Goal: Information Seeking & Learning: Learn about a topic

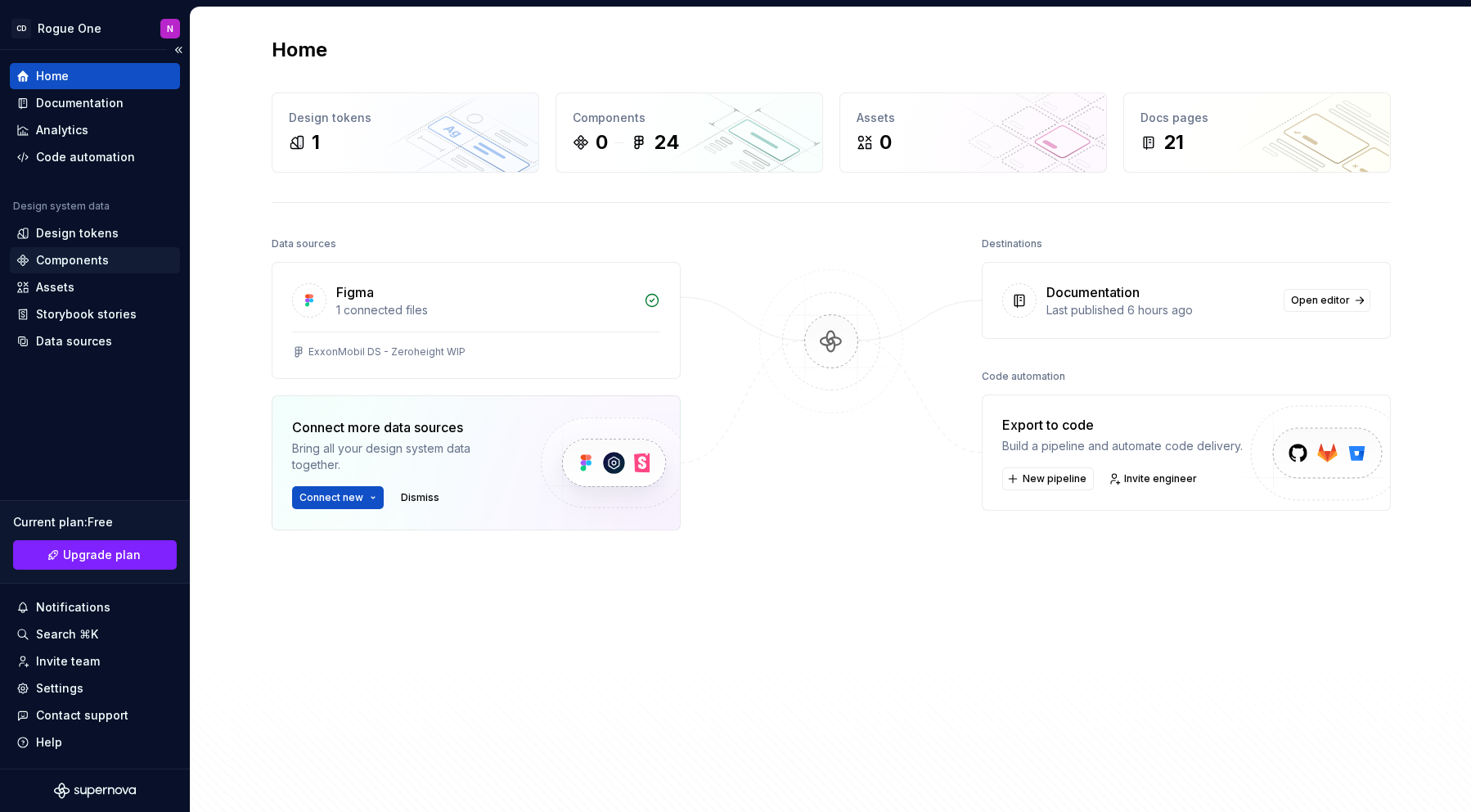
click at [72, 255] on div "Components" at bounding box center [72, 260] width 73 height 17
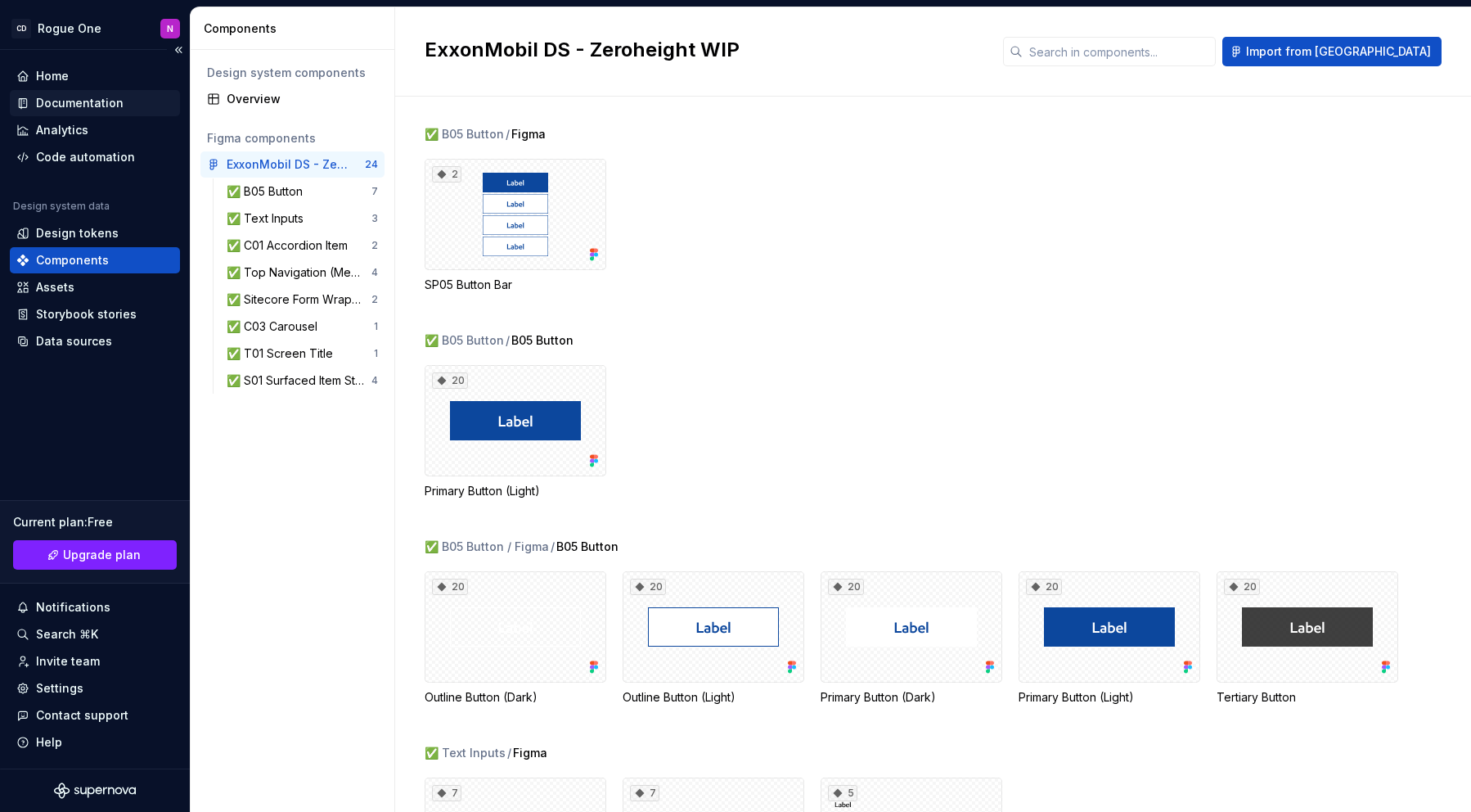
click at [82, 109] on div "Documentation" at bounding box center [80, 102] width 88 height 17
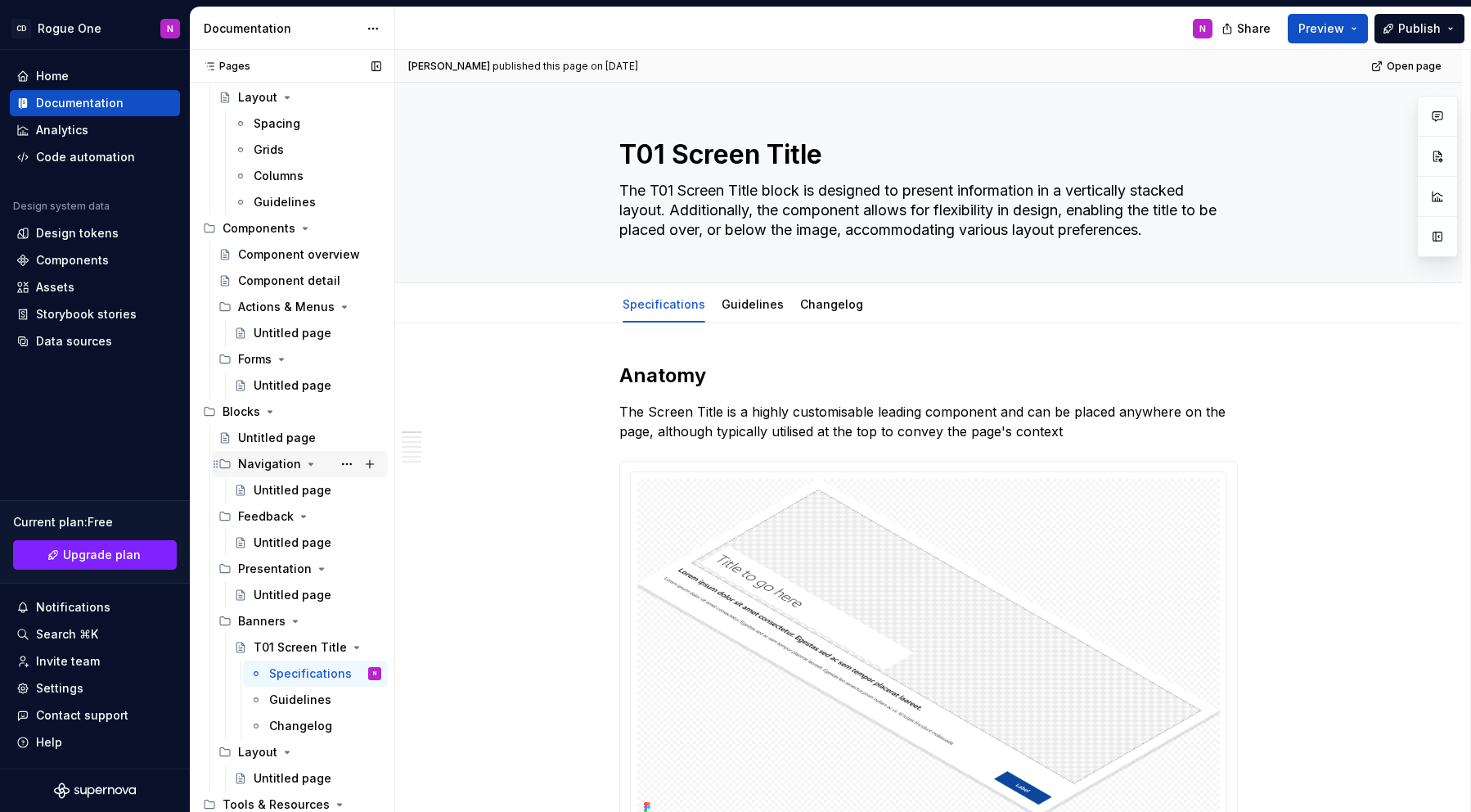
scroll to position [192, 0]
click at [287, 671] on div "Specifications" at bounding box center [301, 672] width 63 height 17
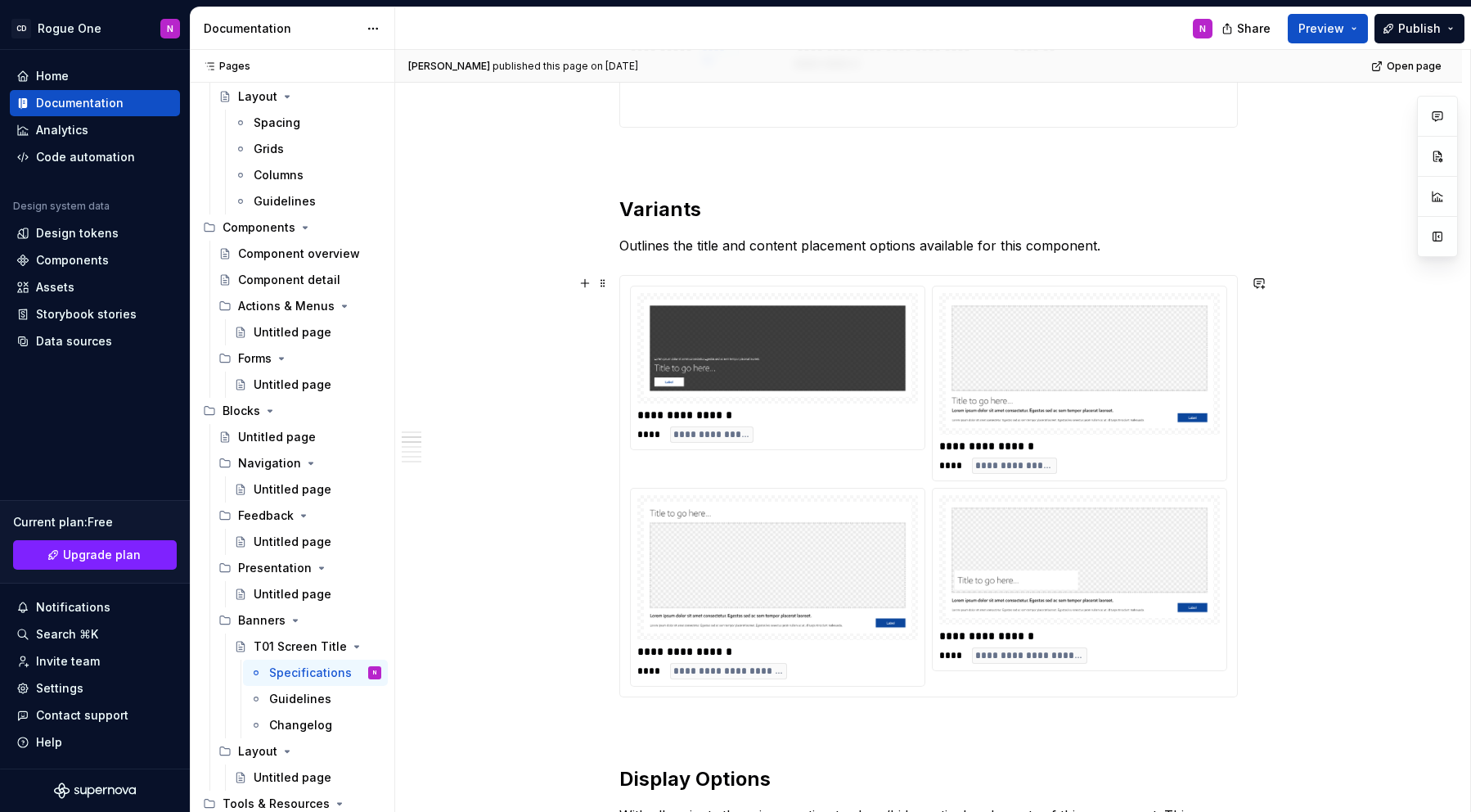
scroll to position [1856, 0]
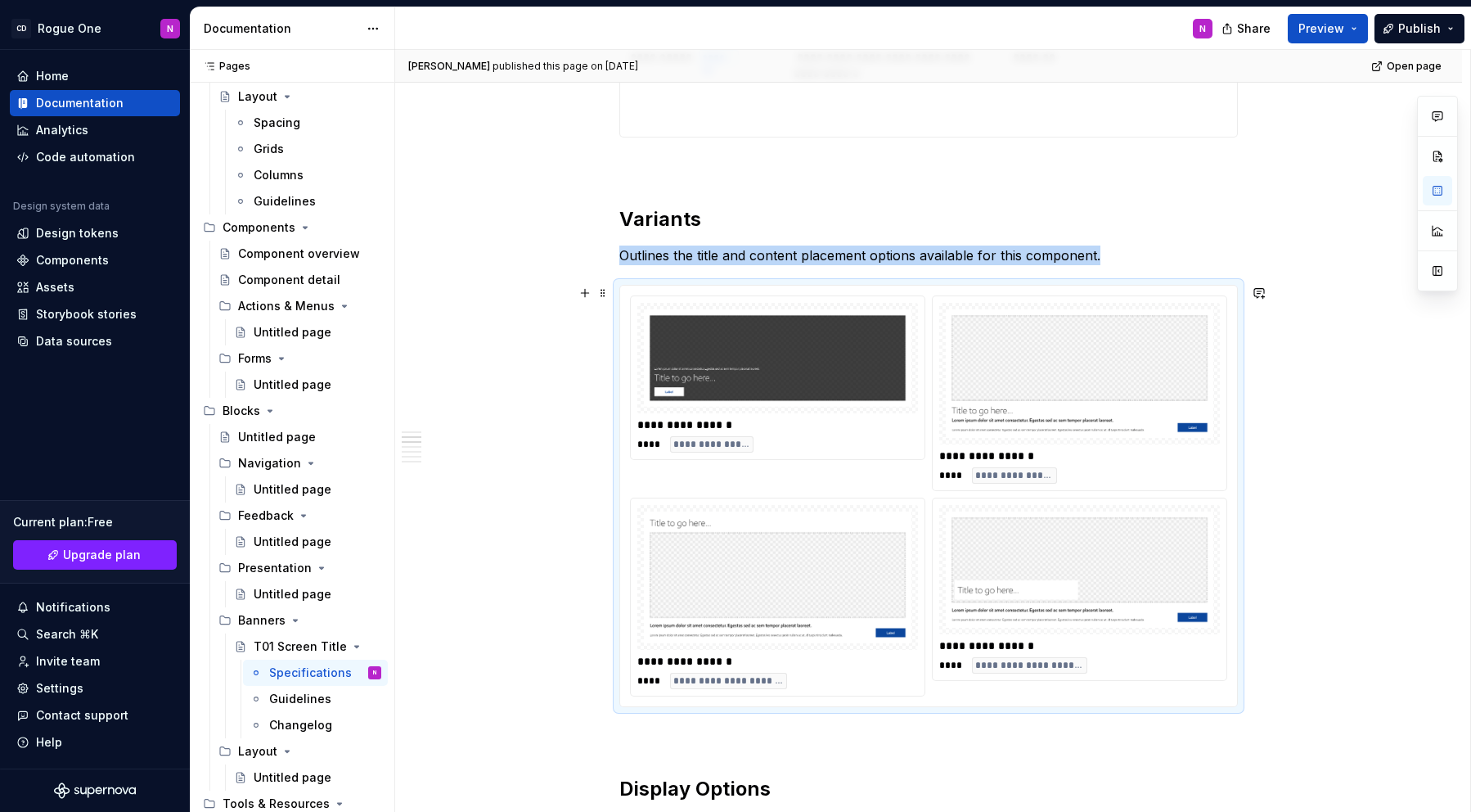
click at [727, 351] on img at bounding box center [778, 357] width 268 height 97
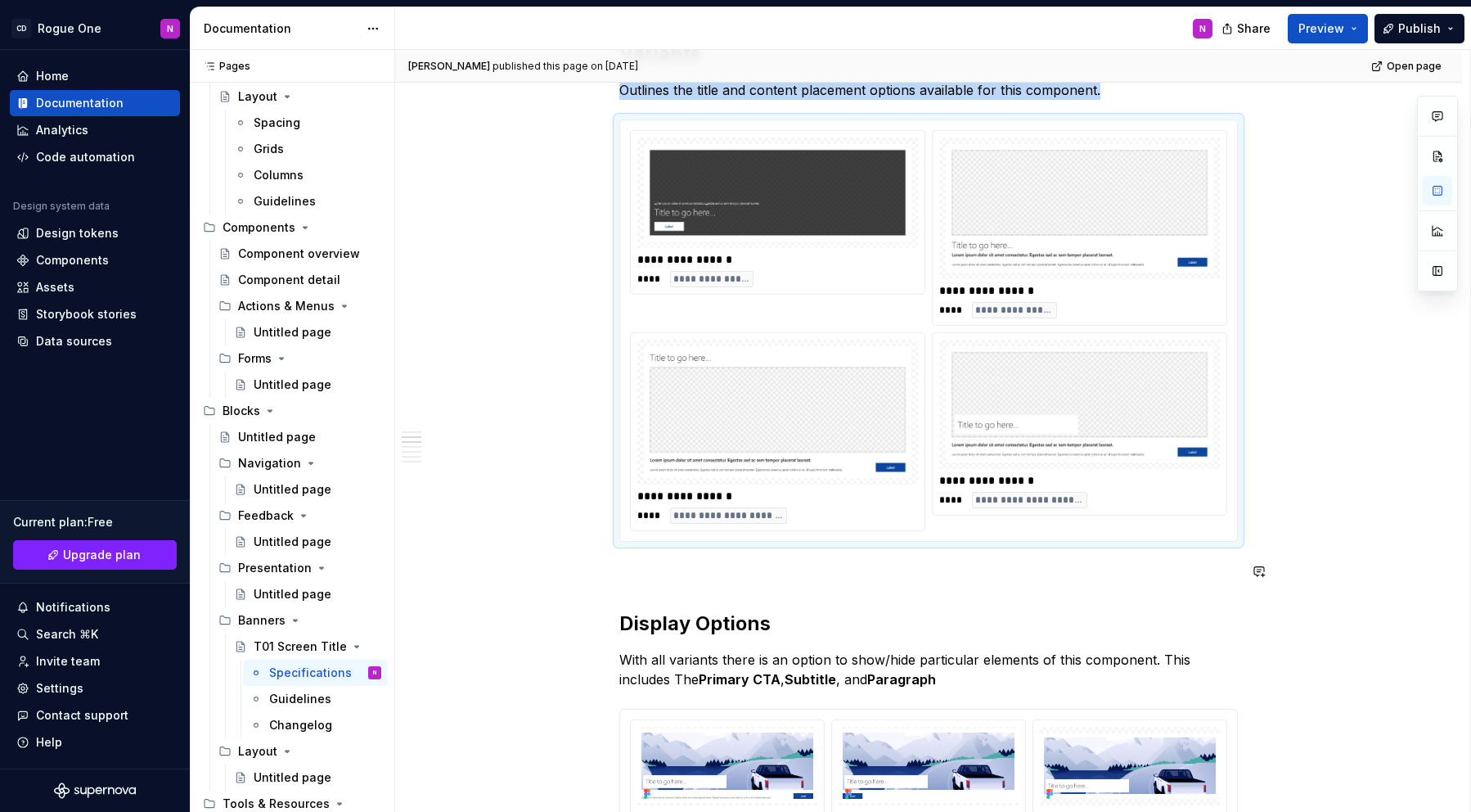
scroll to position [2021, 0]
click at [632, 580] on p at bounding box center [928, 570] width 619 height 19
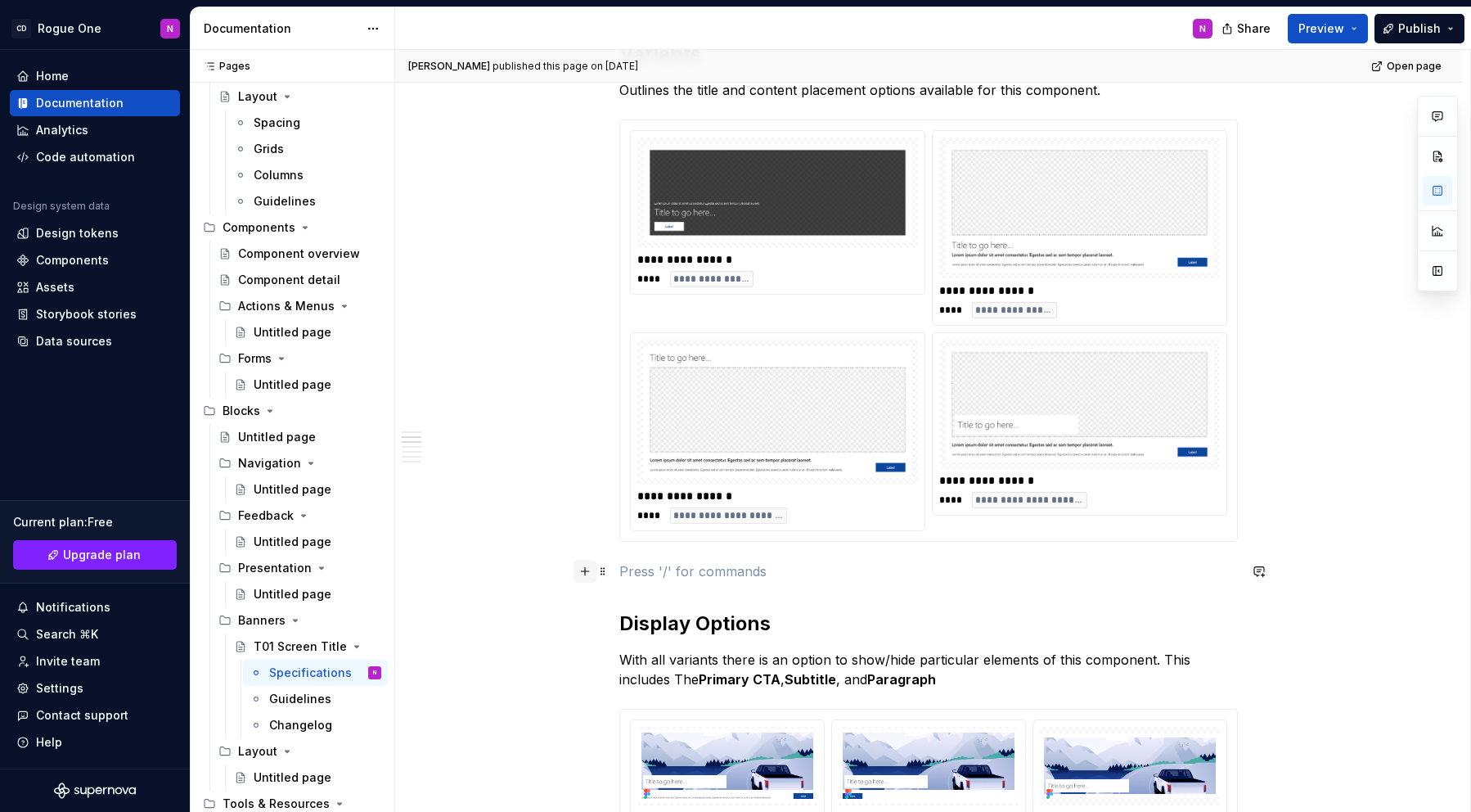
click at [586, 573] on button "button" at bounding box center [585, 571] width 23 height 23
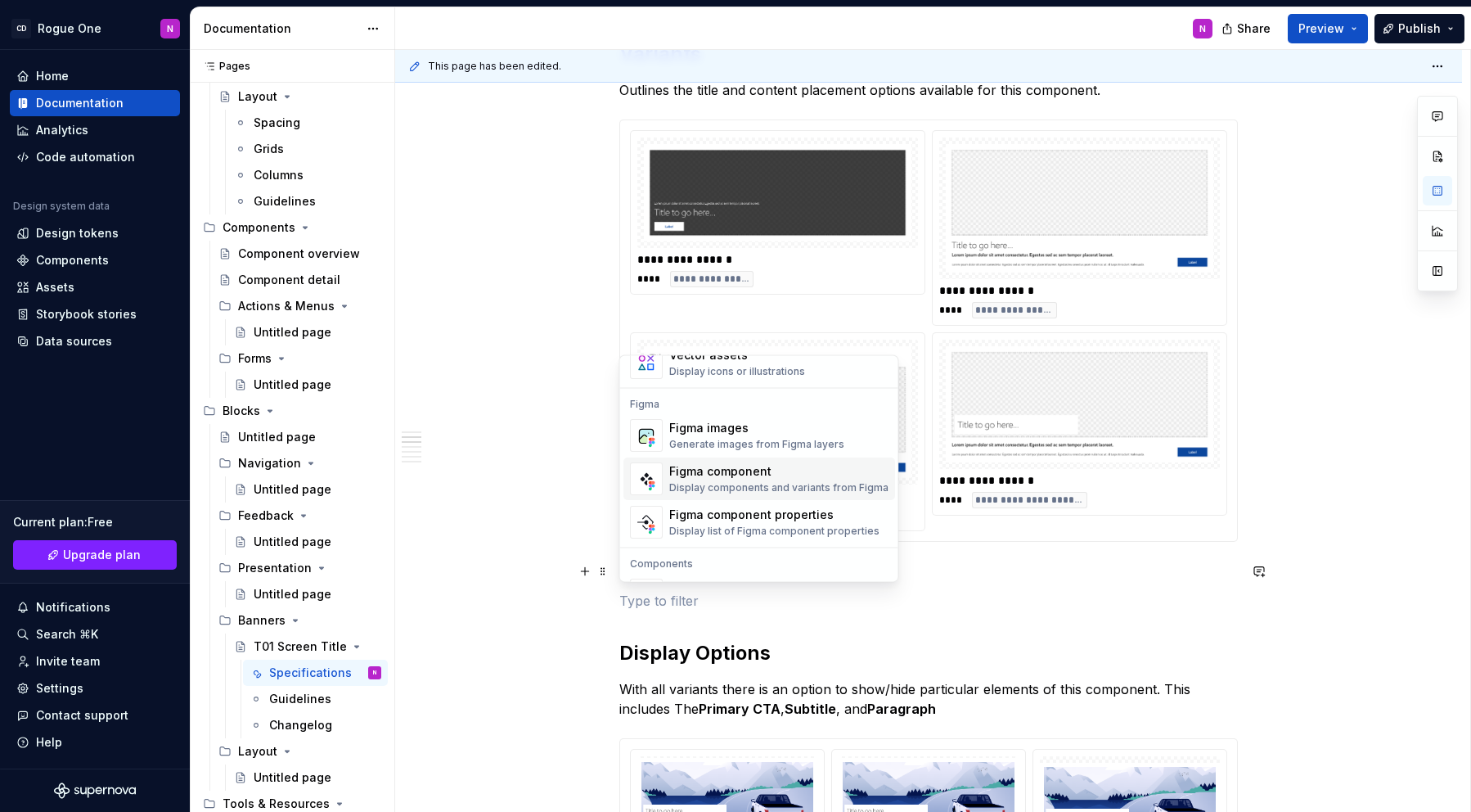
scroll to position [1502, 0]
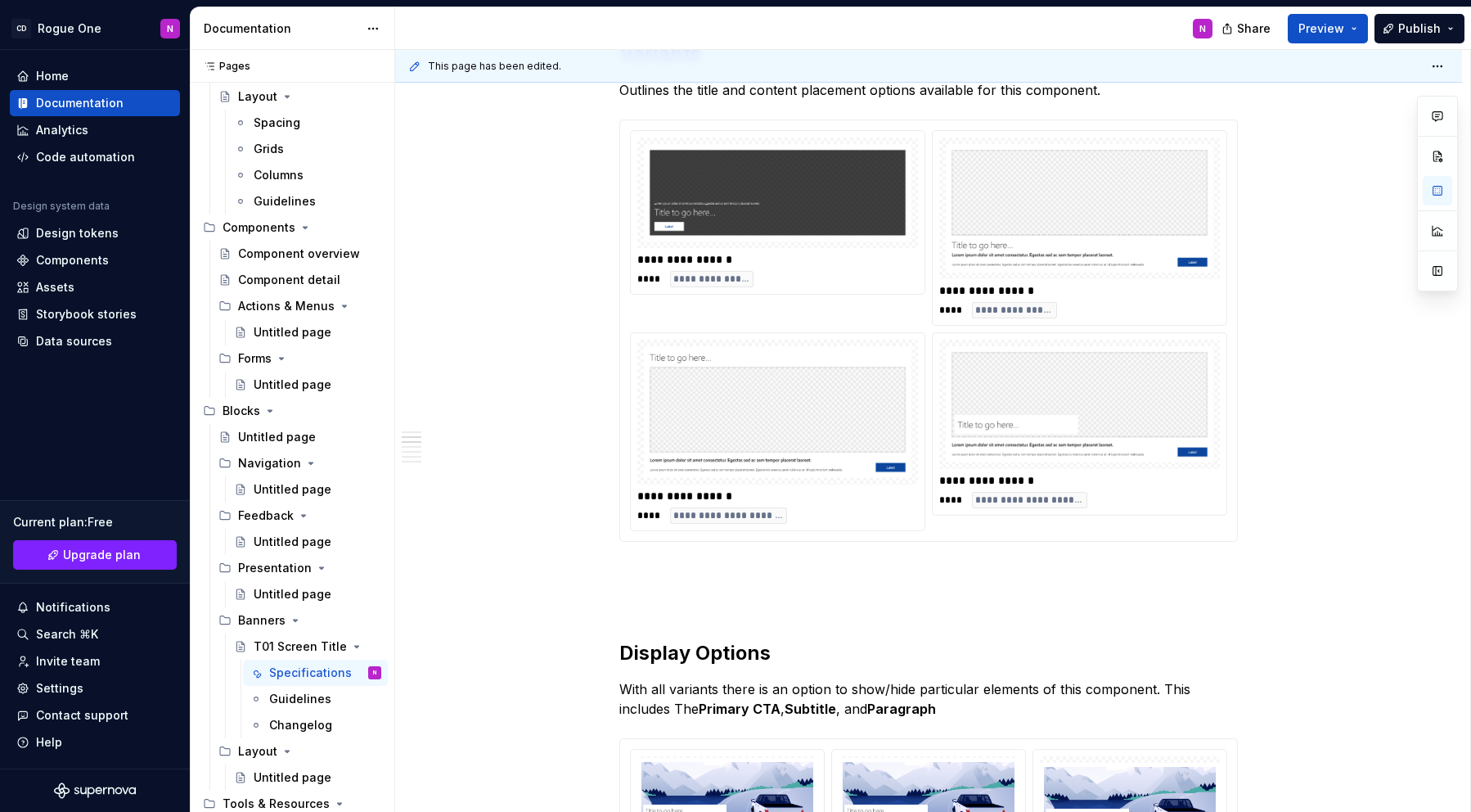
click at [508, 565] on div "This page has been edited. T01 Screen Title The T01 Screen Title block is desig…" at bounding box center [933, 430] width 1075 height 762
click at [56, 260] on div "Components" at bounding box center [72, 260] width 73 height 17
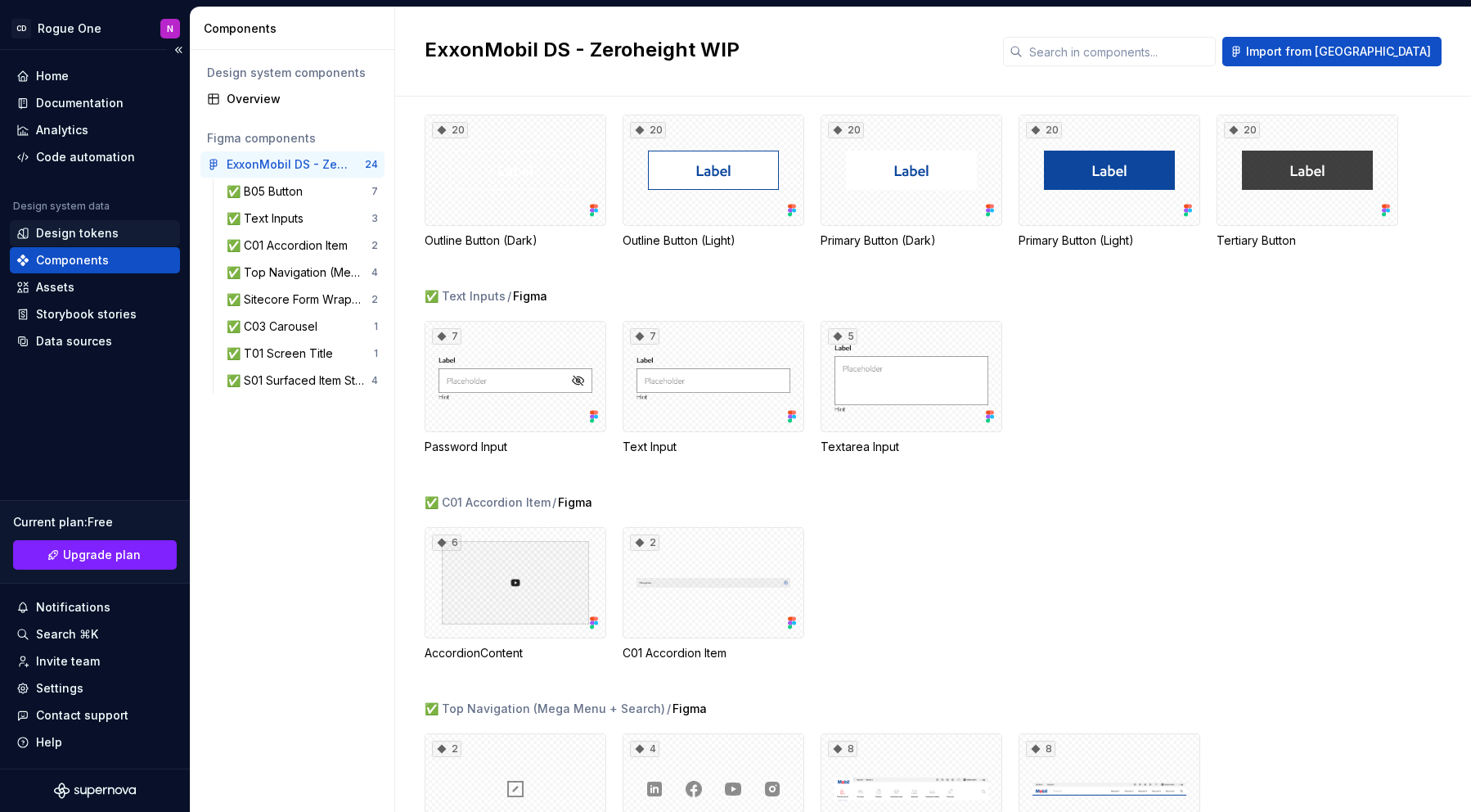
scroll to position [426, 0]
click at [75, 102] on div "Documentation" at bounding box center [80, 102] width 88 height 17
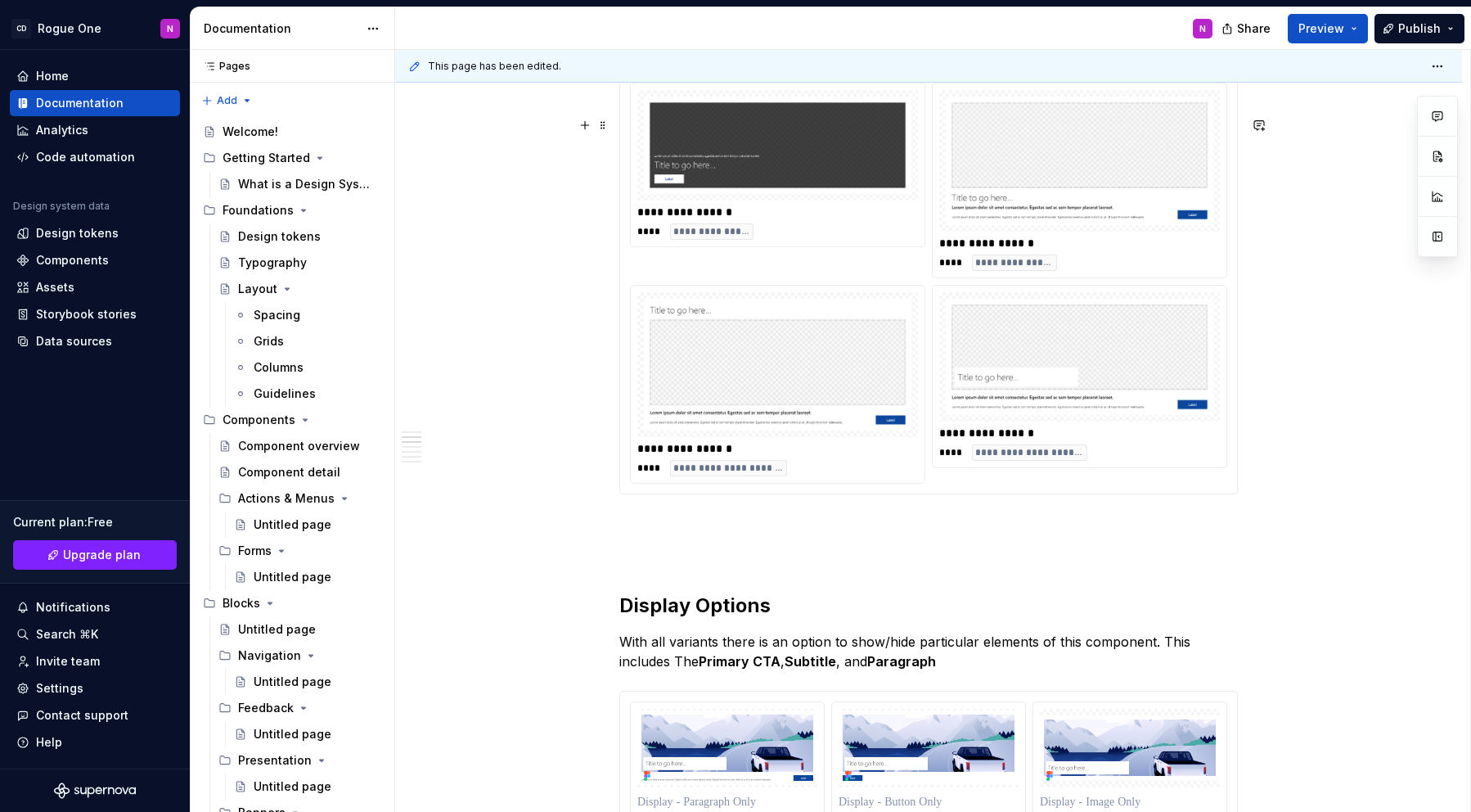
scroll to position [2025, 0]
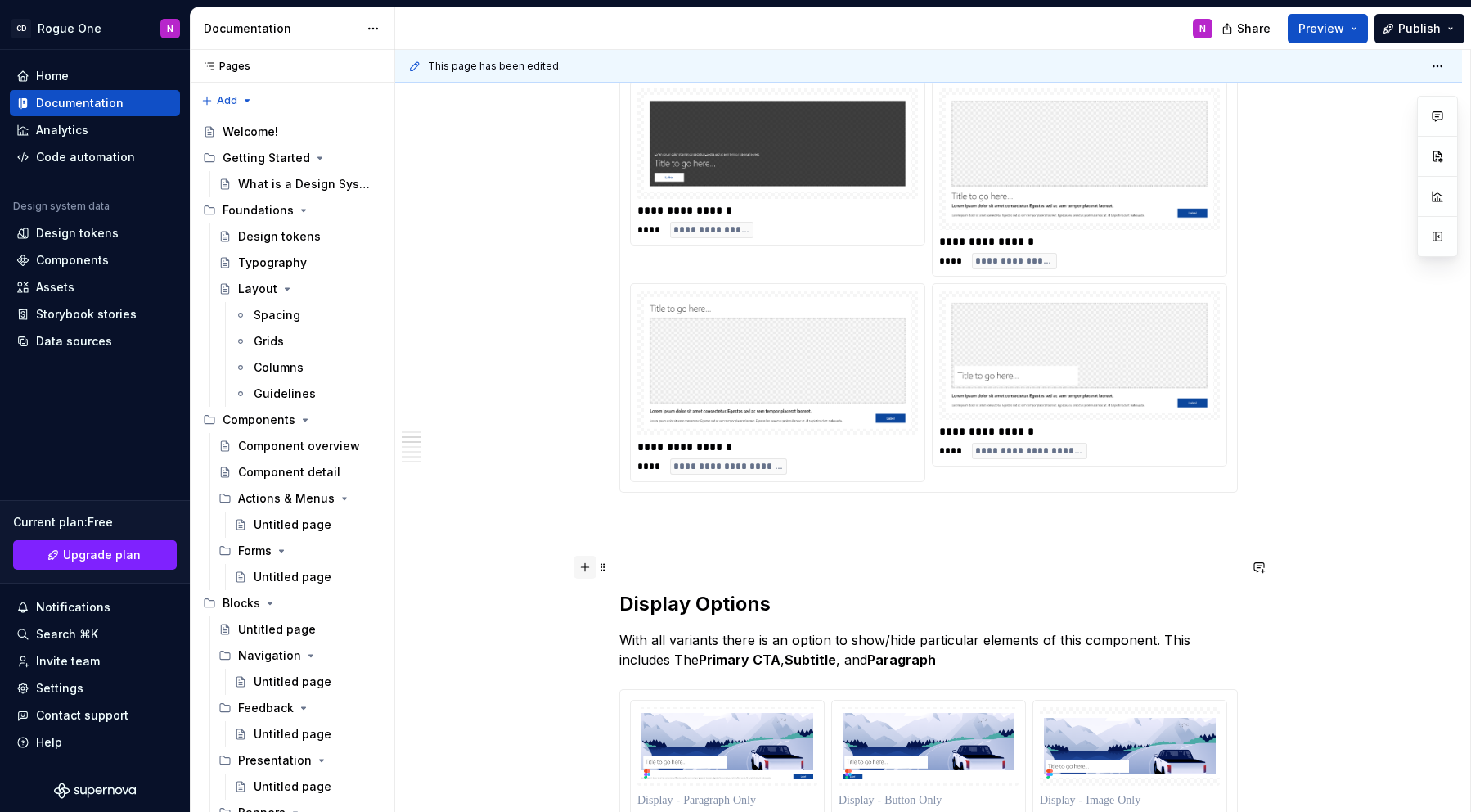
click at [580, 567] on button "button" at bounding box center [585, 567] width 23 height 23
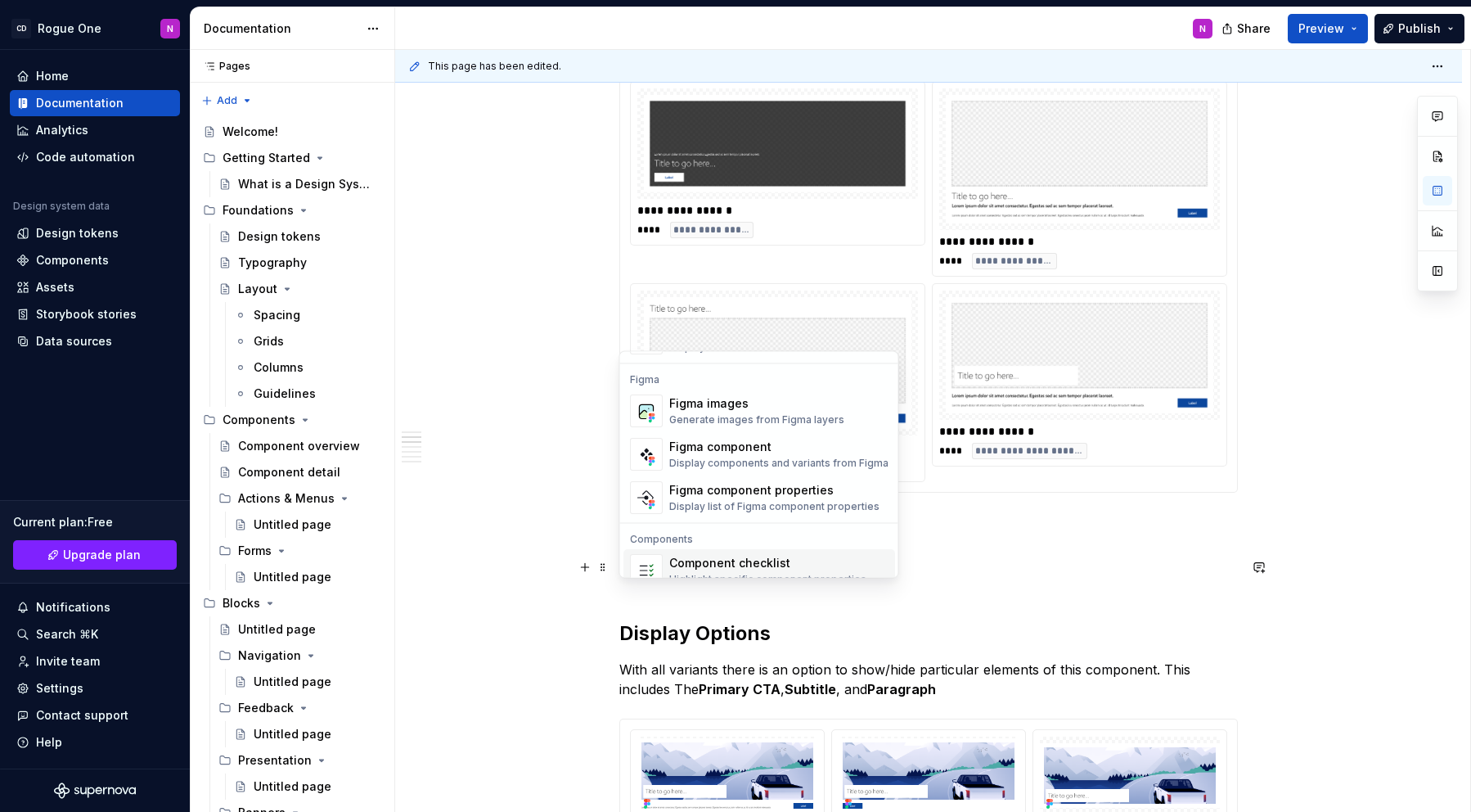
scroll to position [1508, 0]
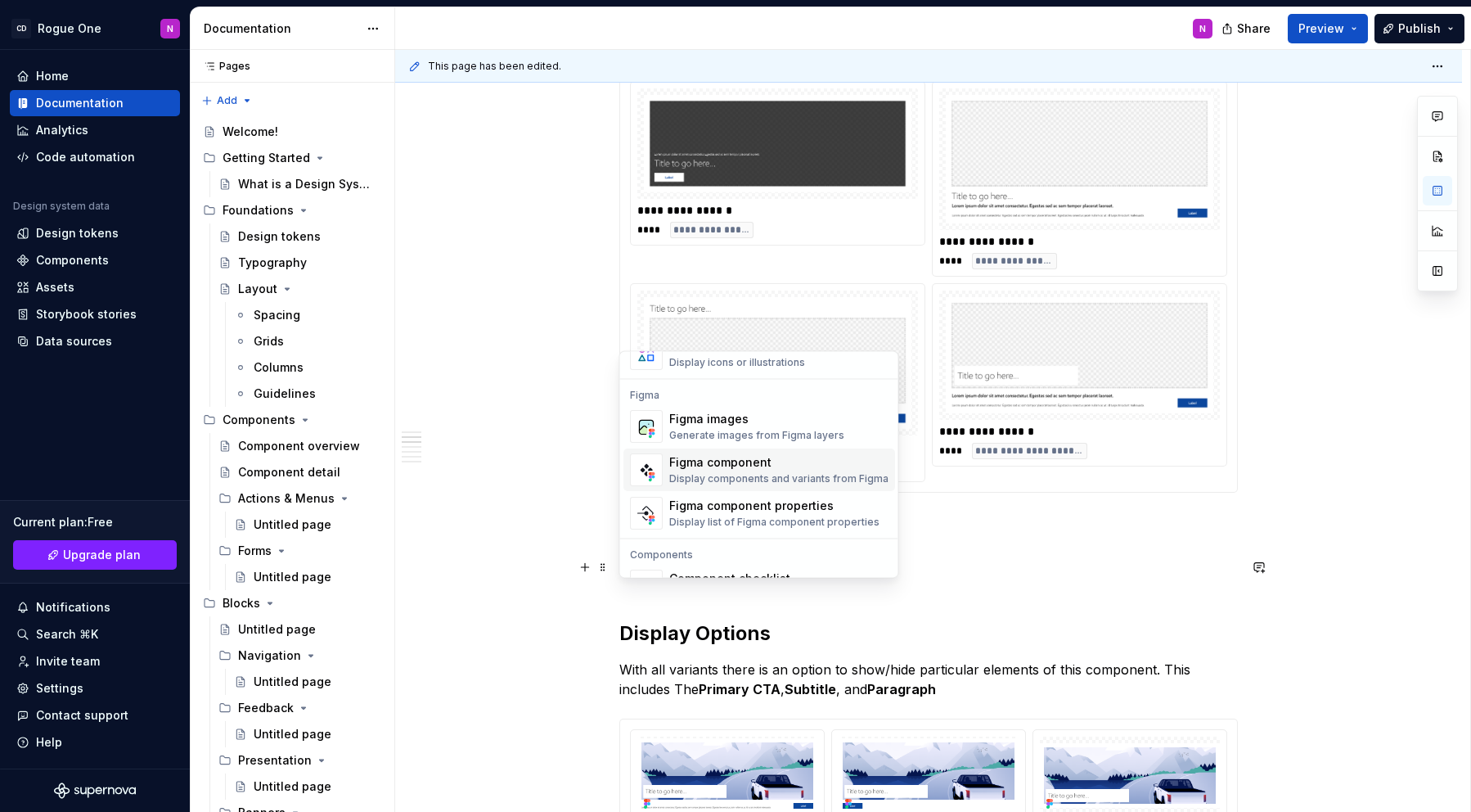
click at [713, 470] on div "Figma component" at bounding box center [779, 463] width 220 height 17
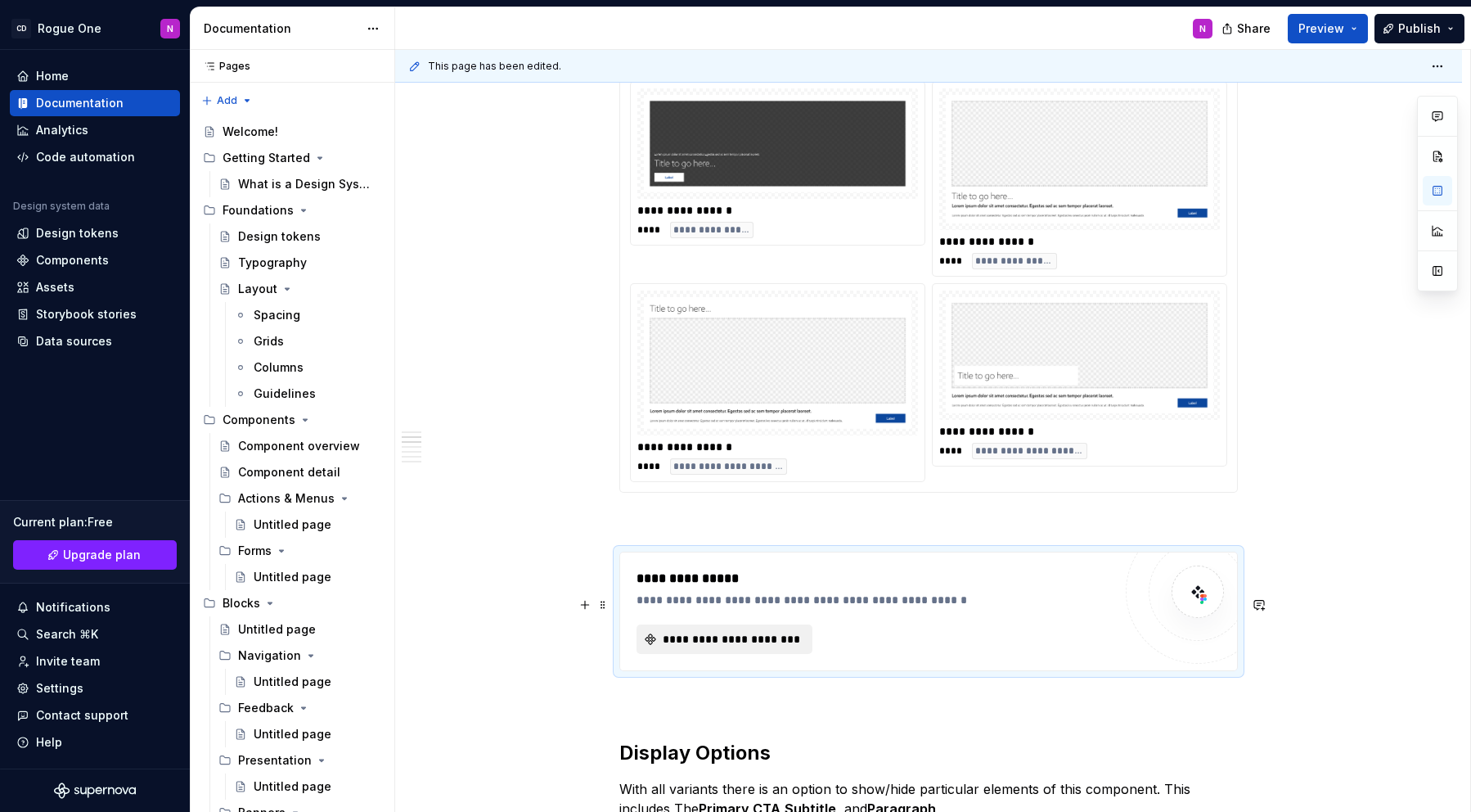
click at [773, 648] on span "**********" at bounding box center [732, 639] width 142 height 17
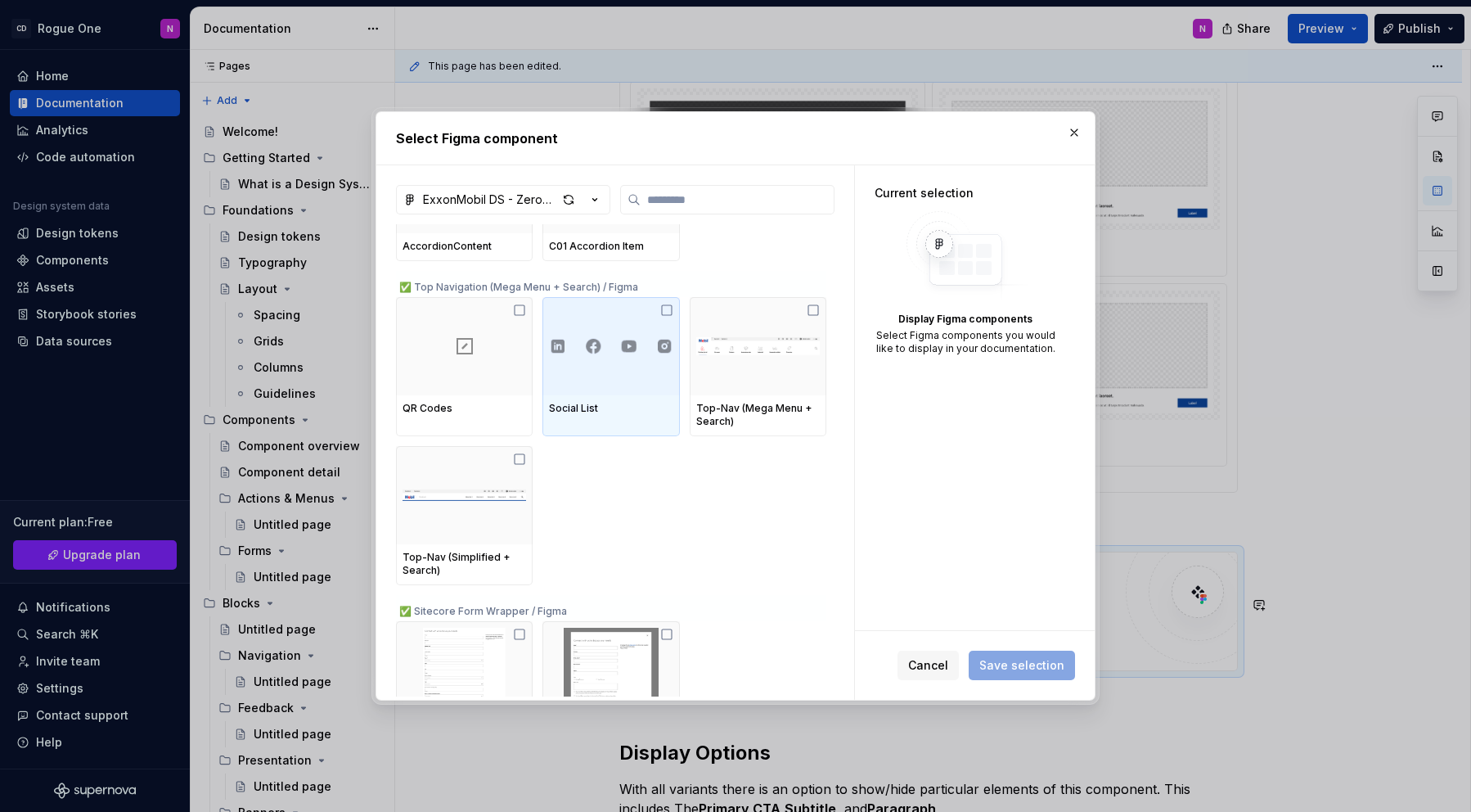
scroll to position [887, 0]
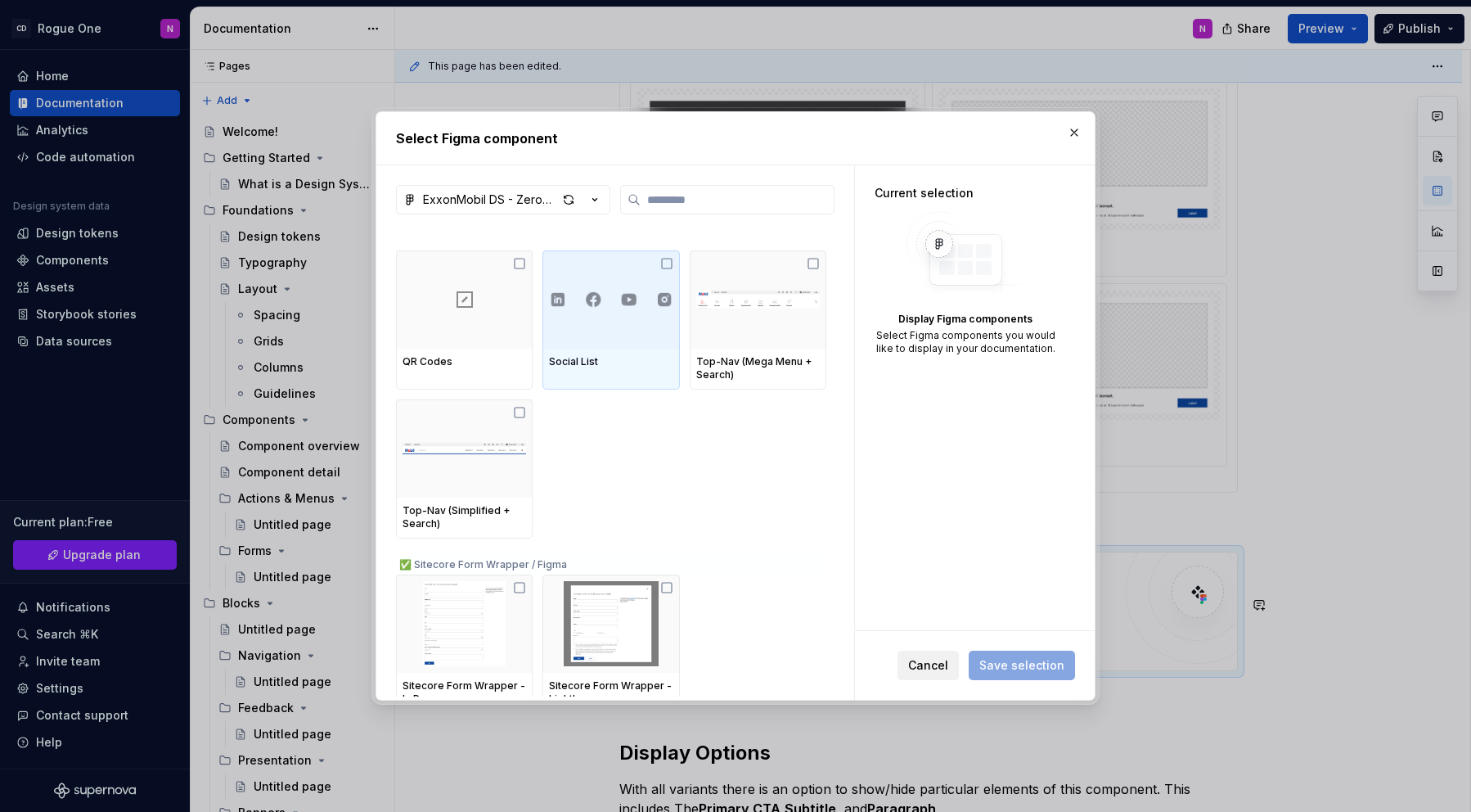
click at [925, 664] on span "Cancel" at bounding box center [928, 665] width 40 height 17
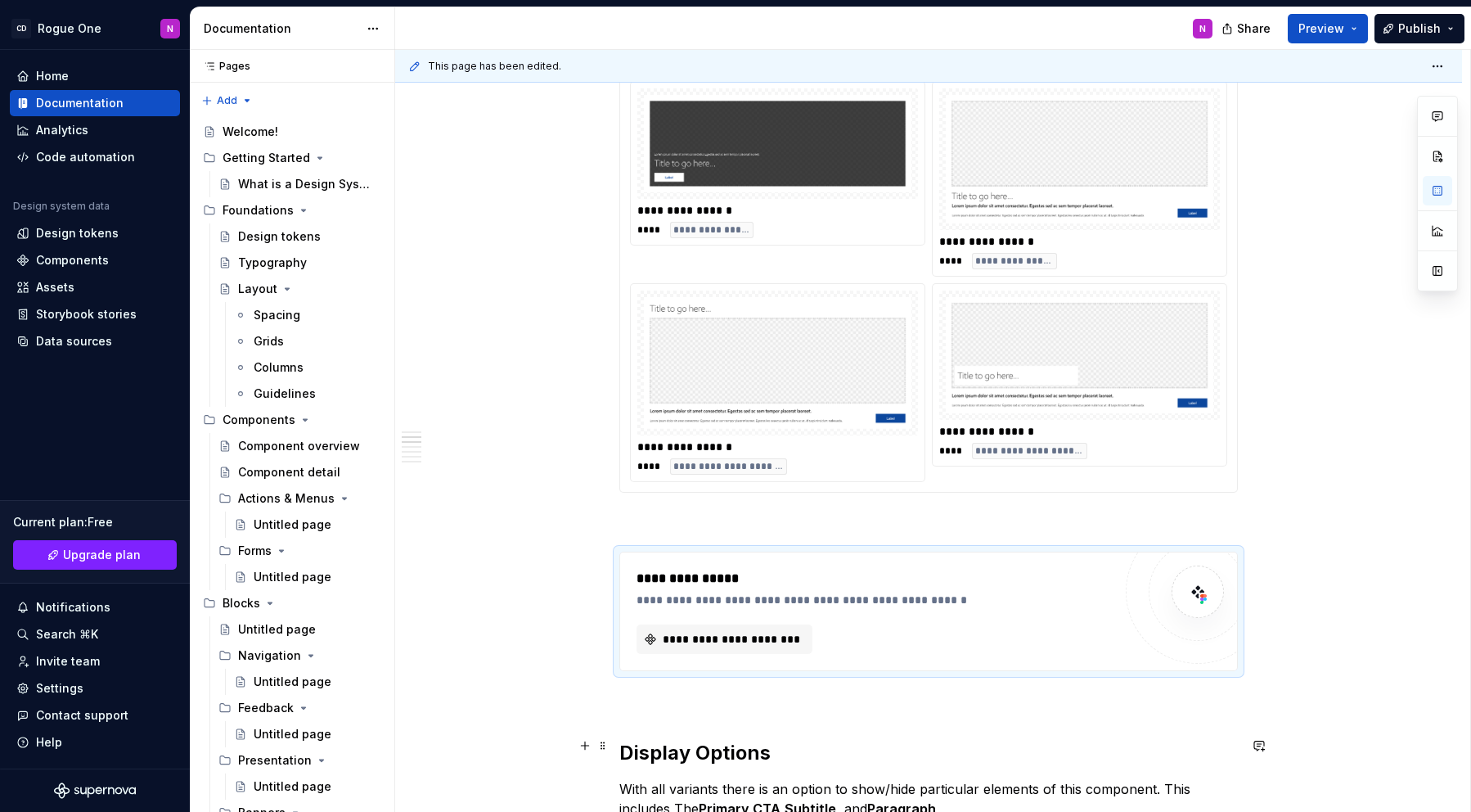
click at [772, 710] on p at bounding box center [928, 700] width 619 height 19
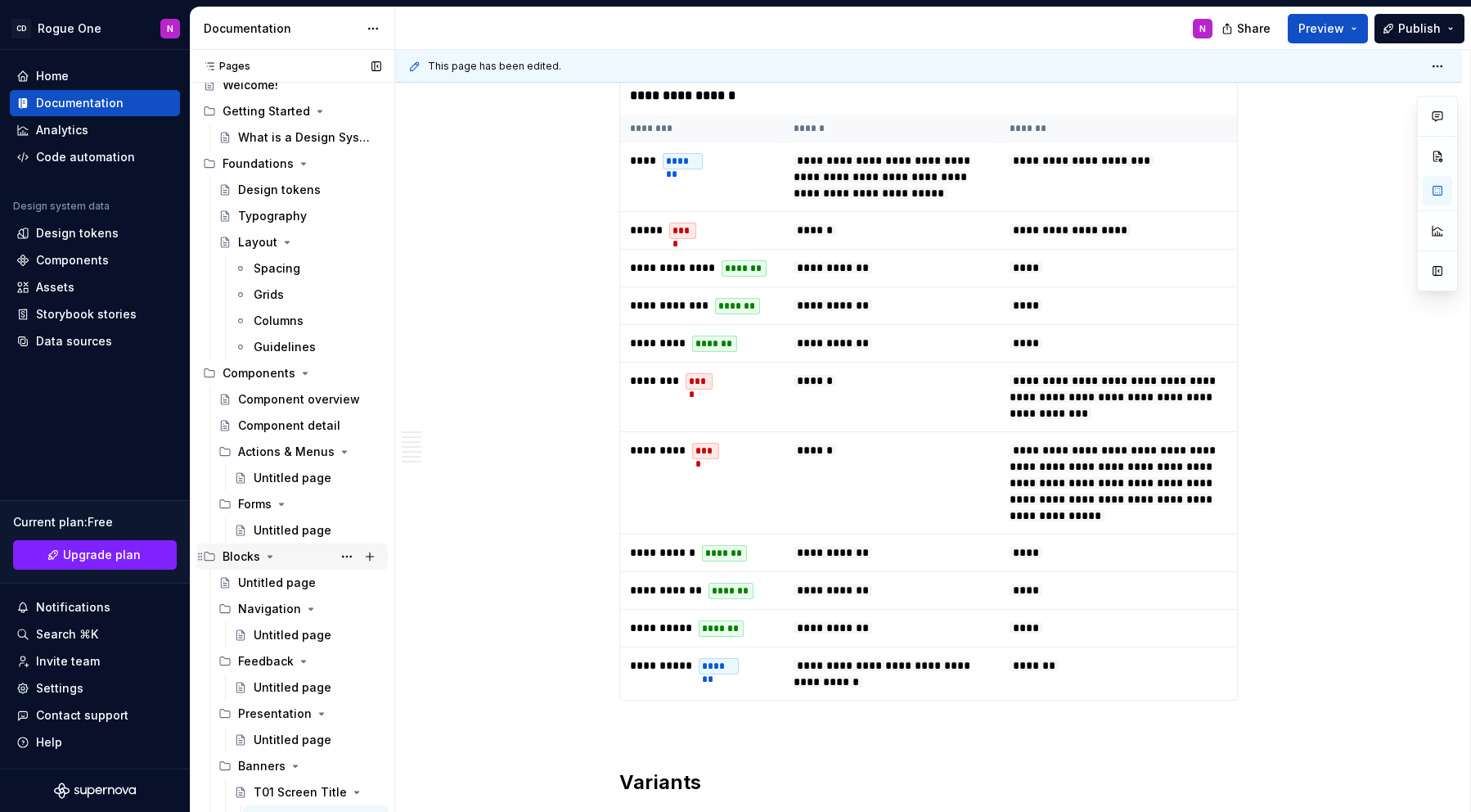
scroll to position [54, 0]
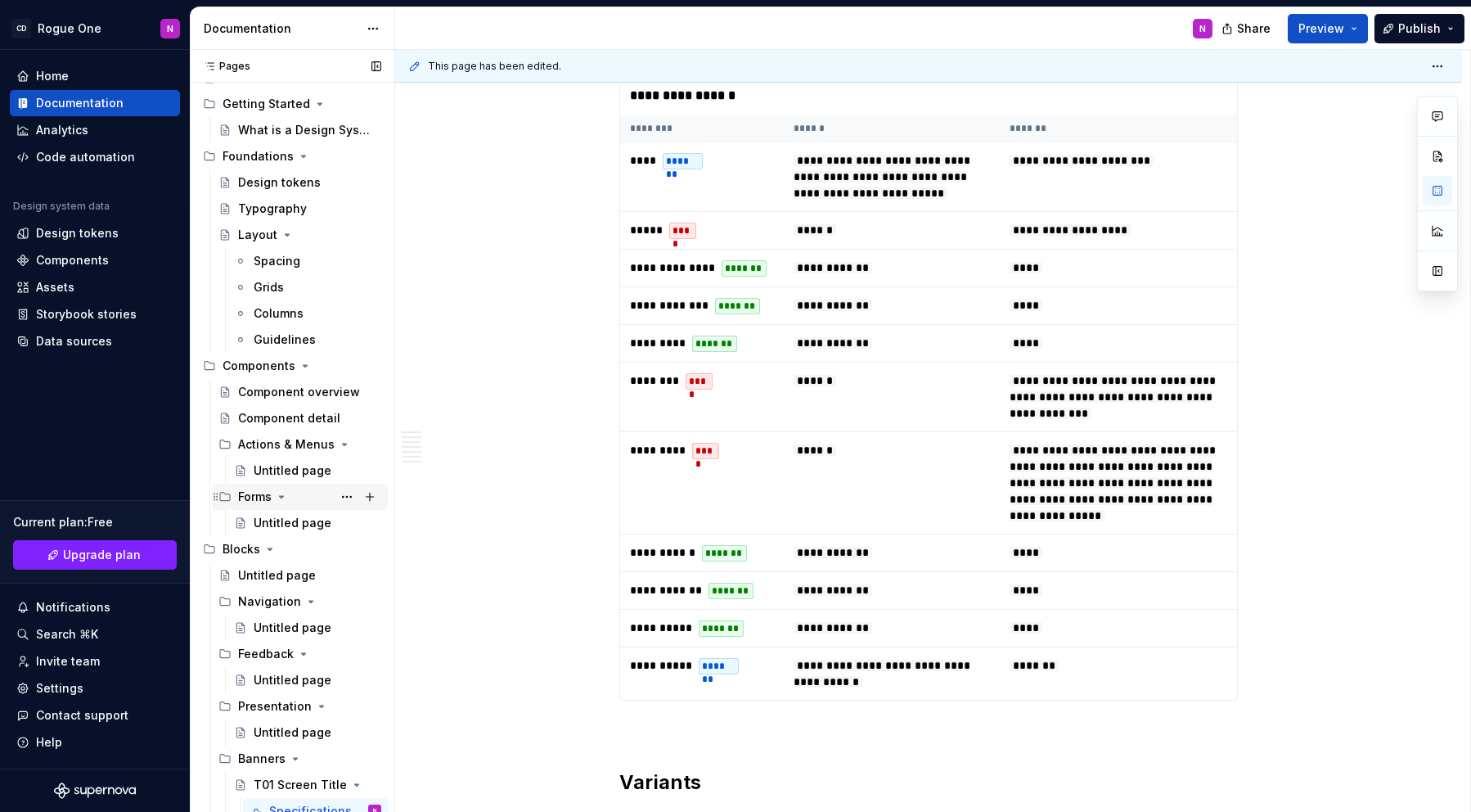
click at [266, 547] on icon "Page tree" at bounding box center [270, 549] width 13 height 13
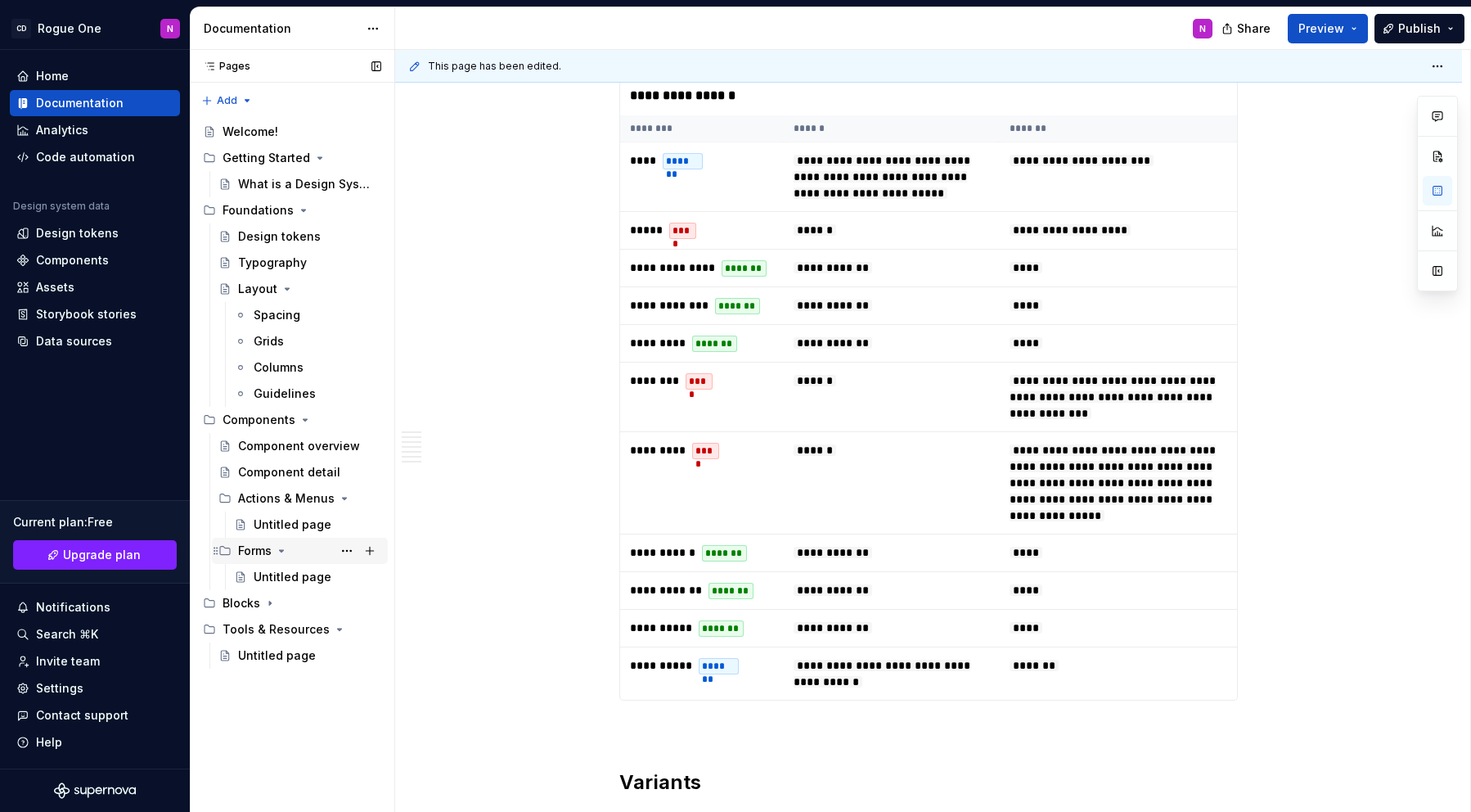
scroll to position [0, 0]
click at [370, 419] on button "Page tree" at bounding box center [370, 420] width 23 height 23
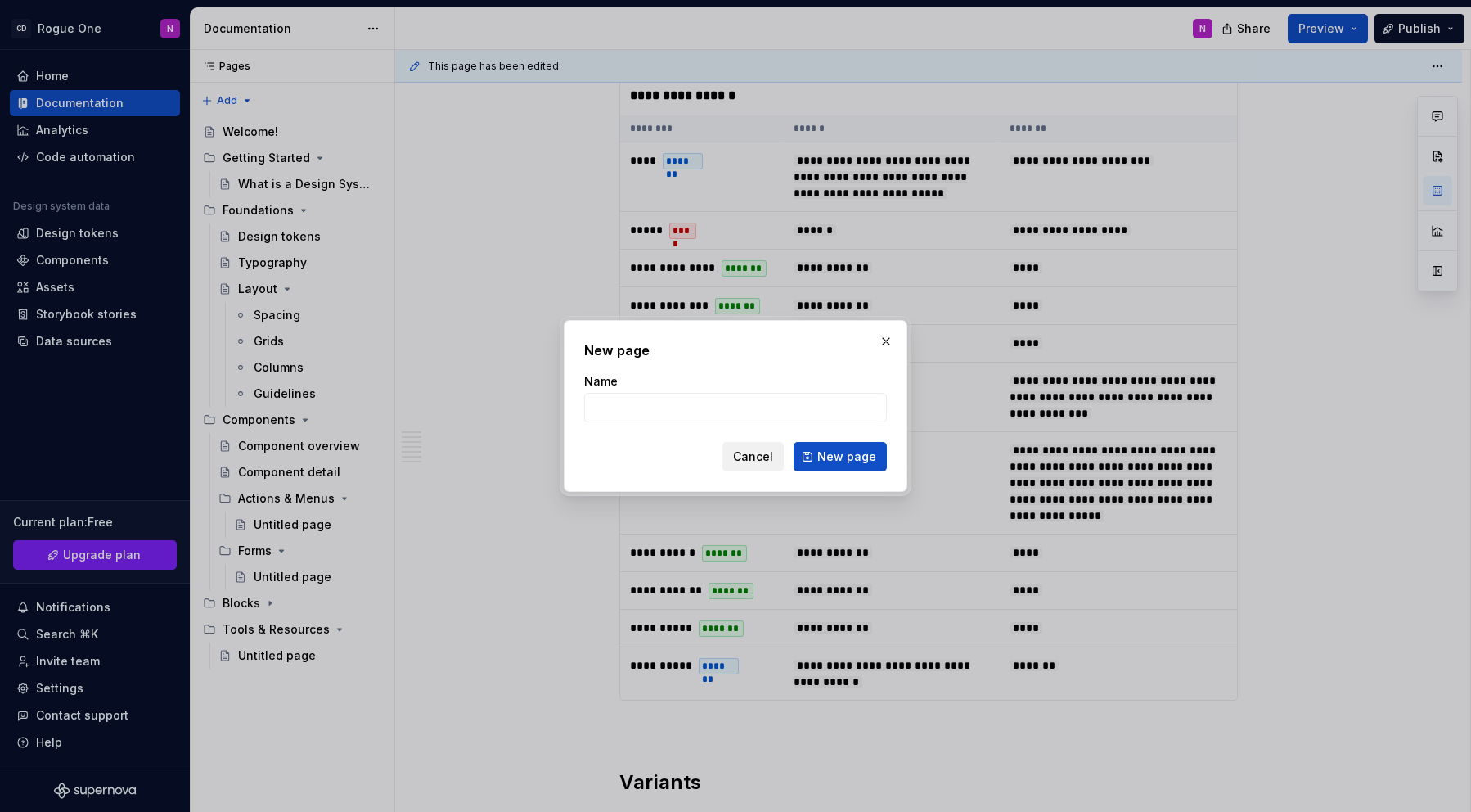
click at [763, 451] on span "Cancel" at bounding box center [753, 456] width 40 height 17
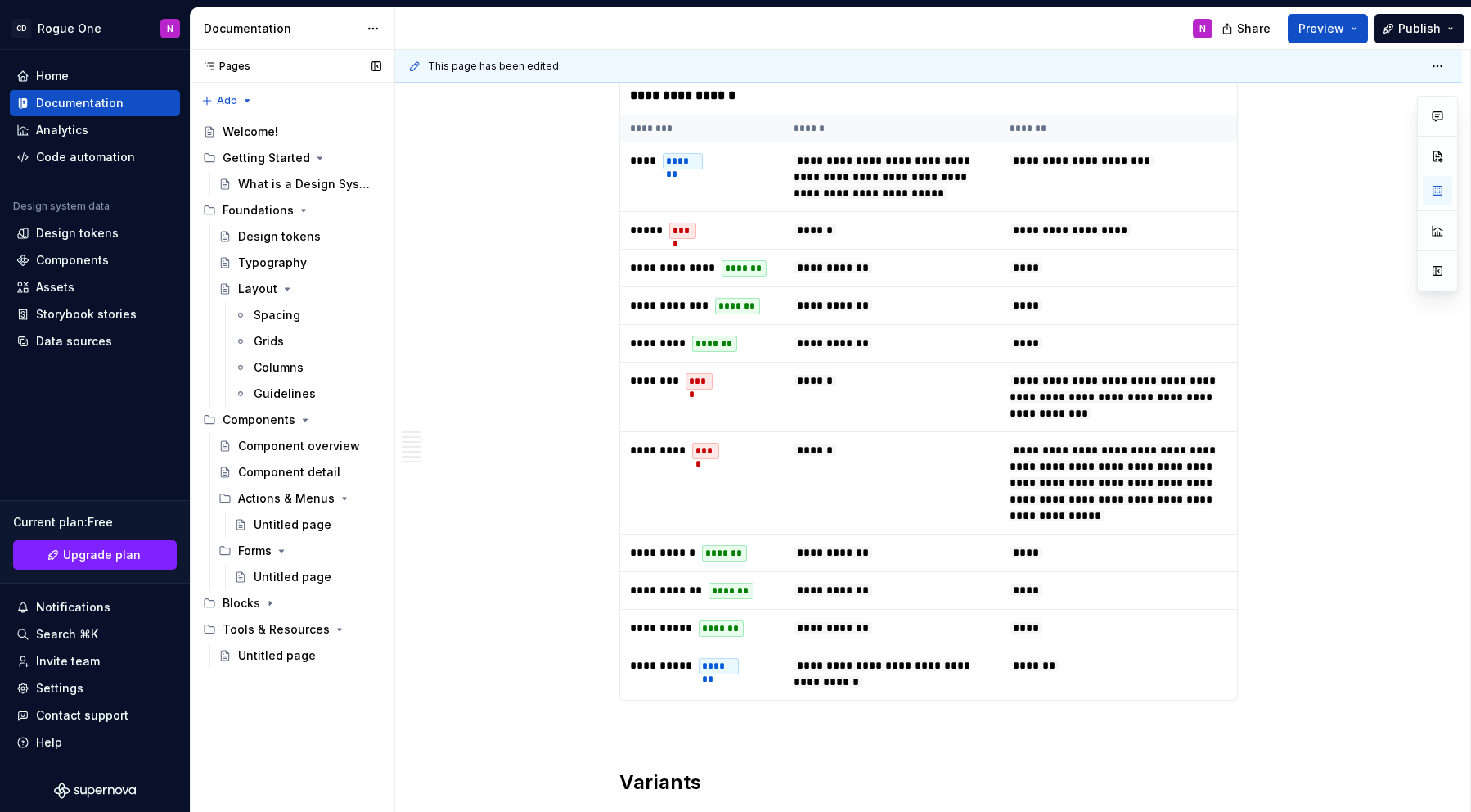
click at [0, 0] on button "Page tree" at bounding box center [0, 0] width 0 height 0
click at [495, 376] on html "CD Rogue One N Home Documentation Analytics Code automation Design system data …" at bounding box center [735, 406] width 1471 height 812
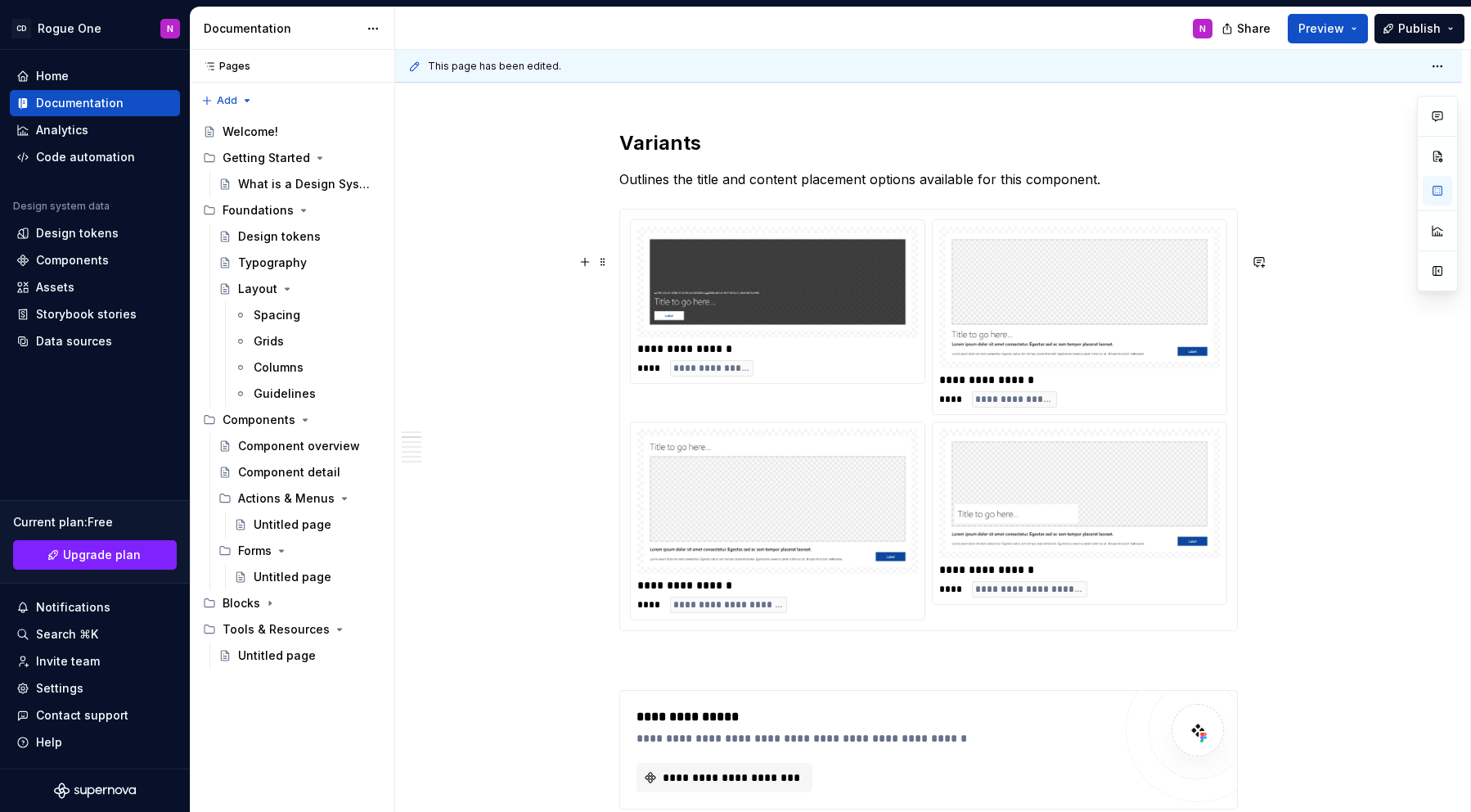
scroll to position [1889, 0]
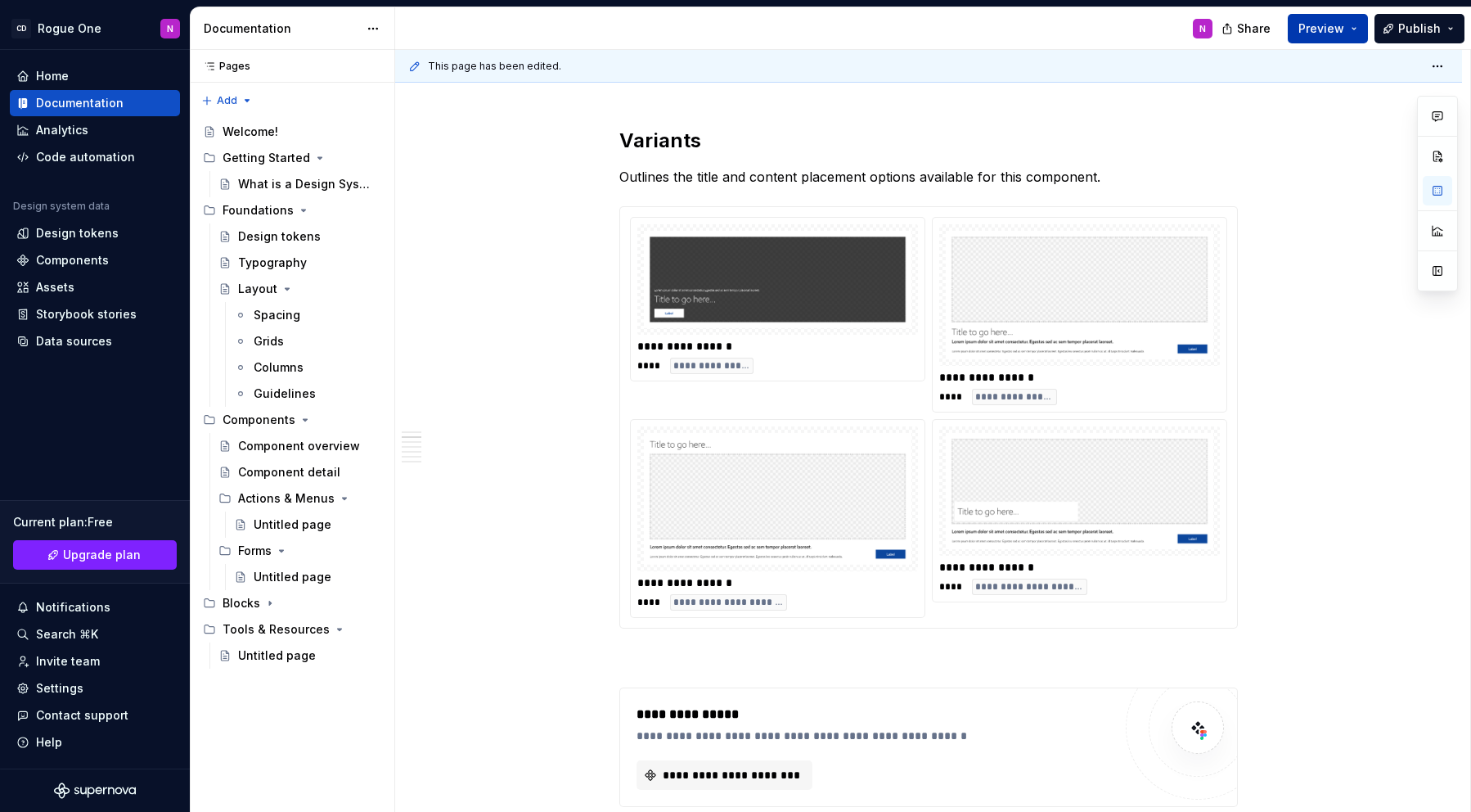
click at [1340, 31] on span "Preview" at bounding box center [1321, 28] width 46 height 17
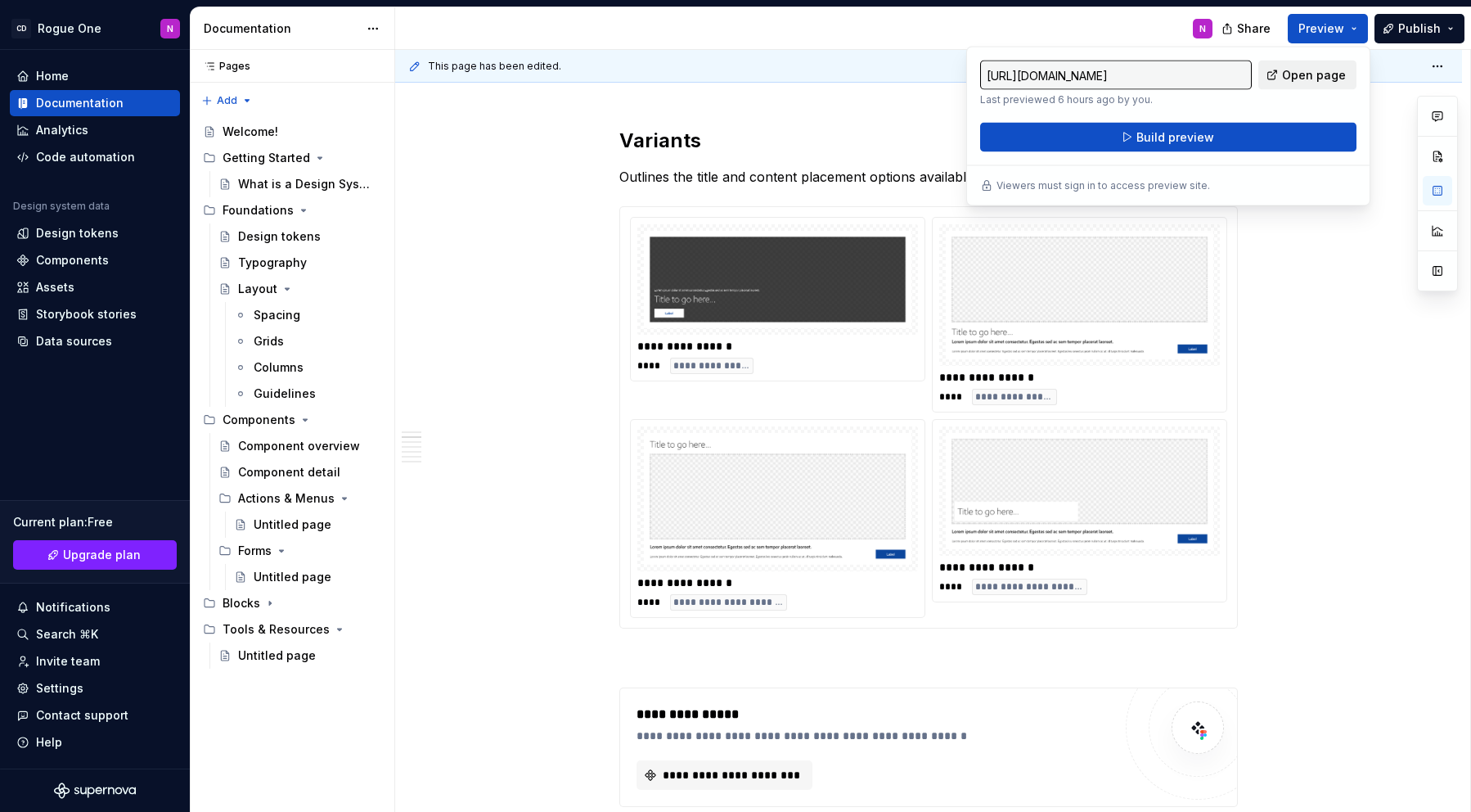
click at [1307, 89] on link "Open page" at bounding box center [1307, 75] width 98 height 30
type textarea "*"
